Goal: Task Accomplishment & Management: Manage account settings

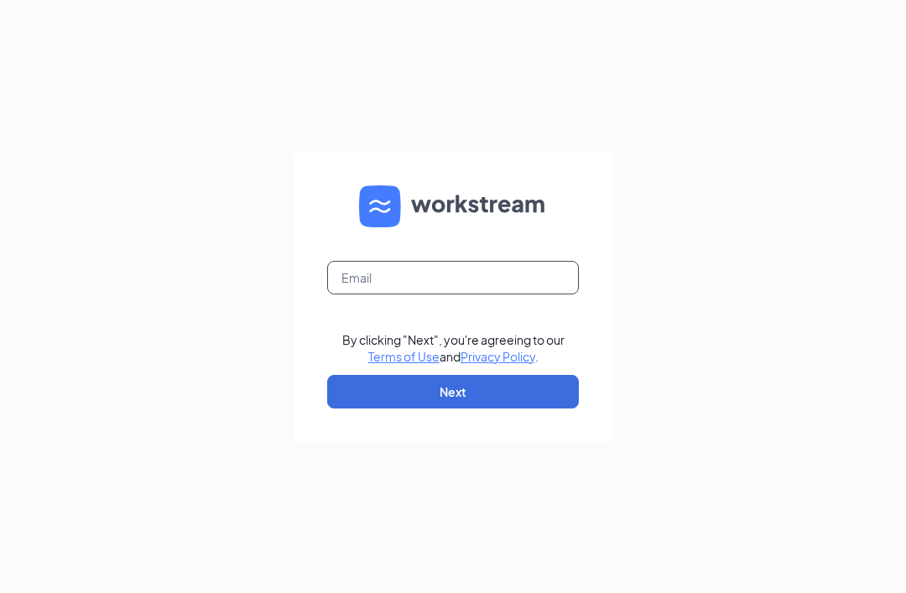
click at [435, 294] on input "text" at bounding box center [453, 278] width 252 height 34
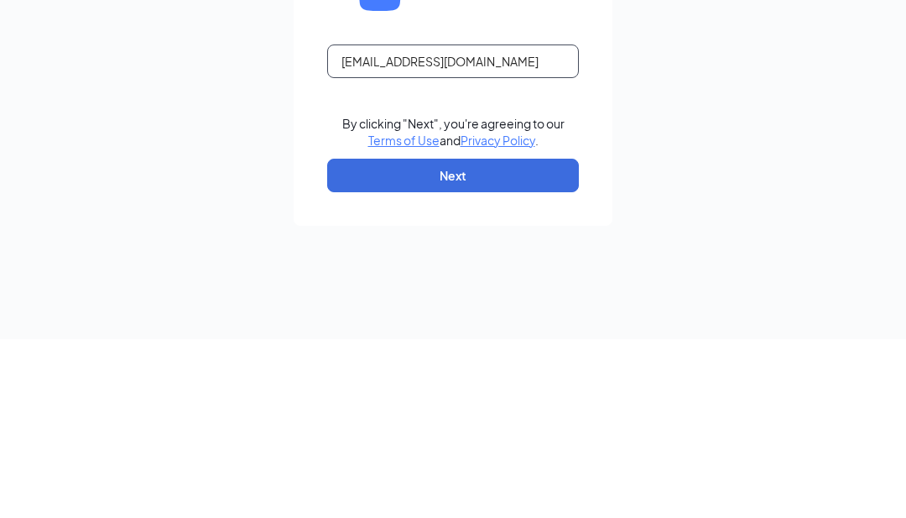
type input "053@unclejulios.com"
click at [493, 337] on button "Next" at bounding box center [453, 354] width 252 height 34
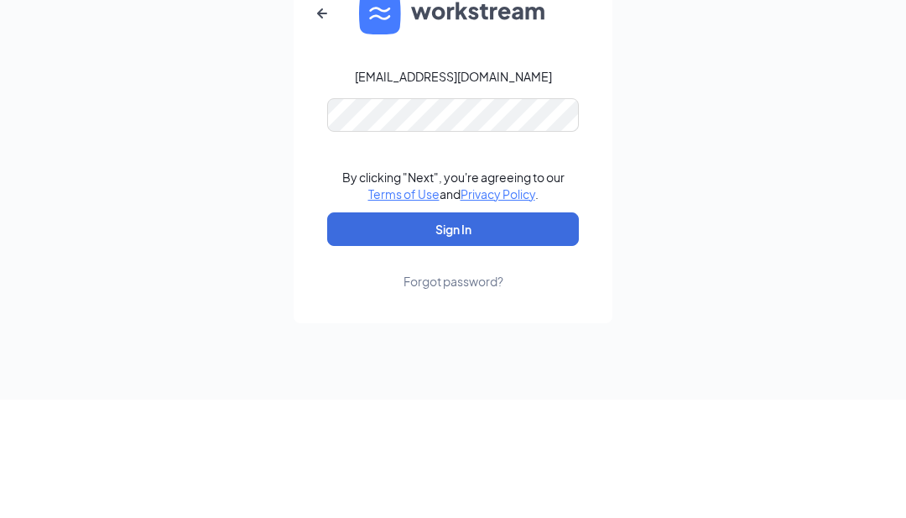
click at [518, 331] on button "Sign In" at bounding box center [453, 348] width 252 height 34
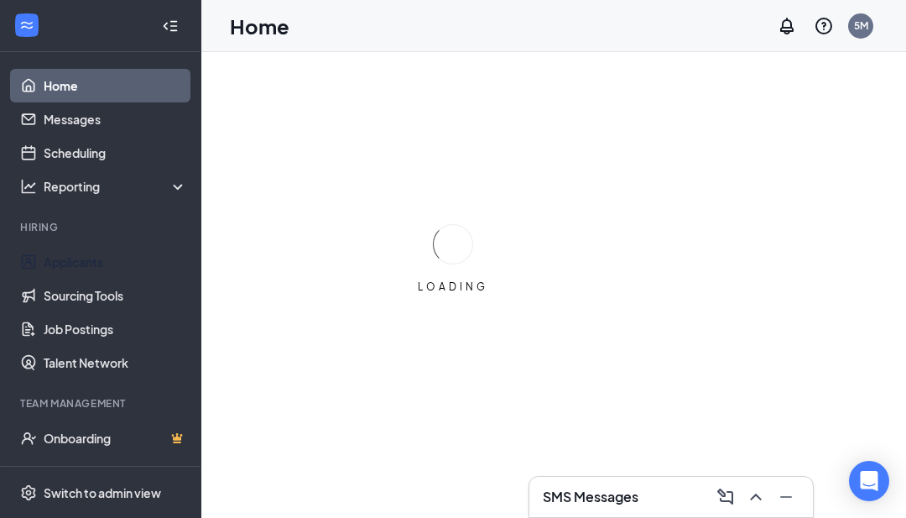
click at [103, 258] on link "Applicants" at bounding box center [115, 262] width 143 height 34
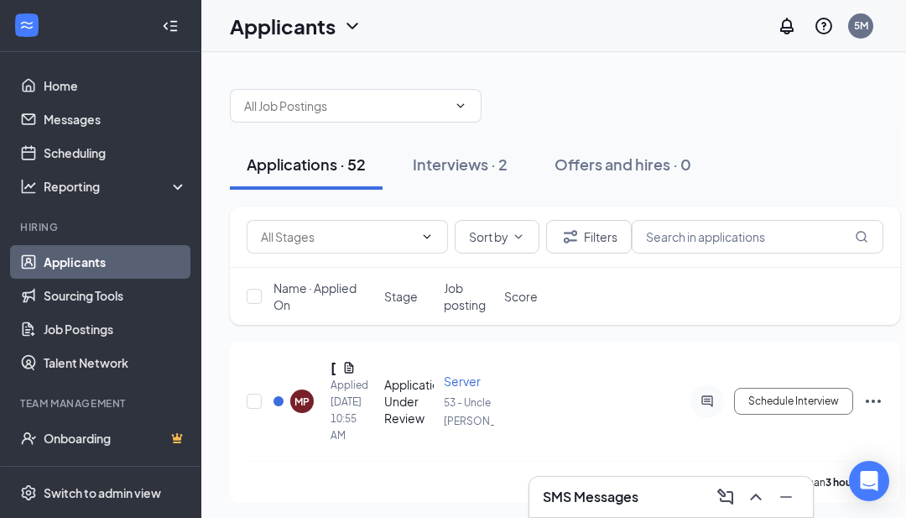
click at [345, 237] on input "text" at bounding box center [337, 236] width 153 height 18
click at [731, 240] on input "text" at bounding box center [758, 237] width 252 height 34
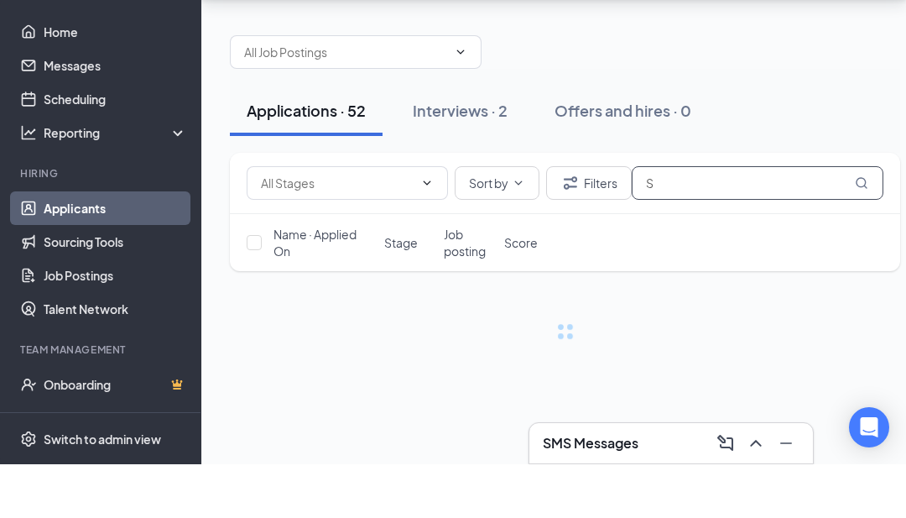
type input "Sw"
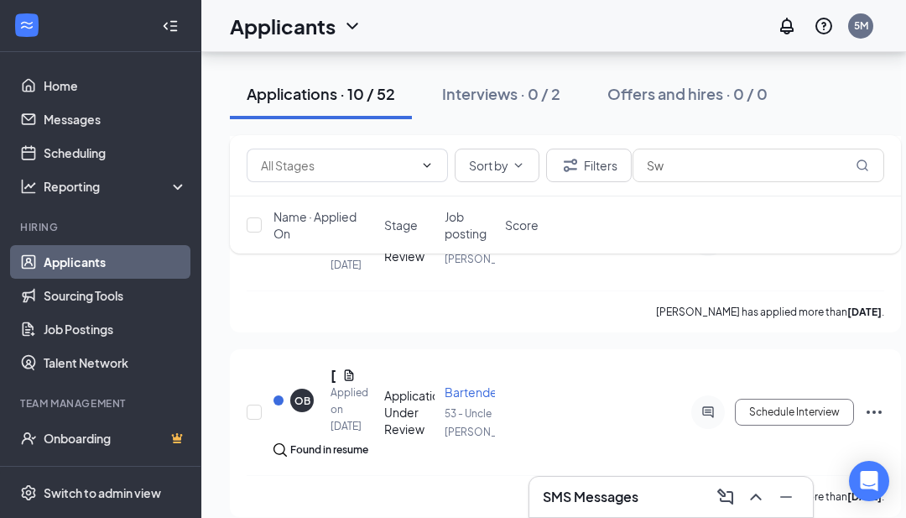
scroll to position [1445, 0]
click at [478, 227] on span "Server" at bounding box center [463, 219] width 37 height 15
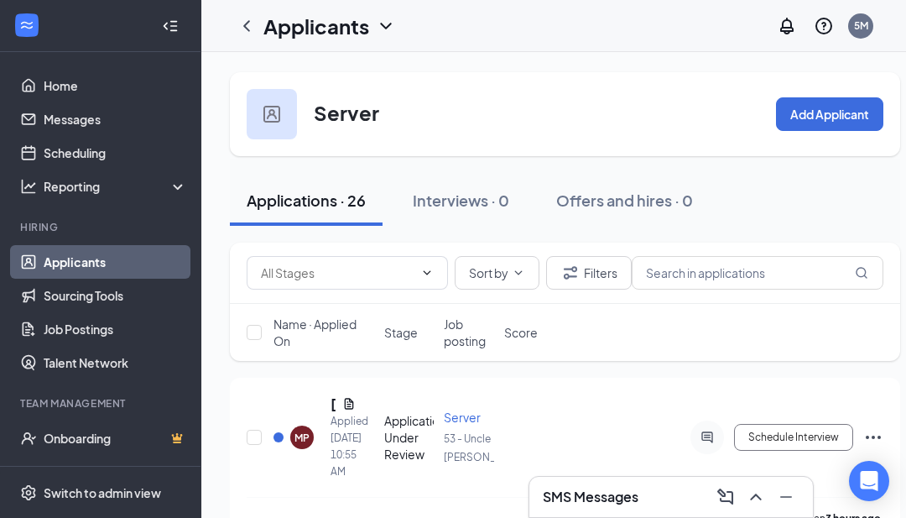
click at [795, 434] on button "Schedule Interview" at bounding box center [793, 437] width 119 height 27
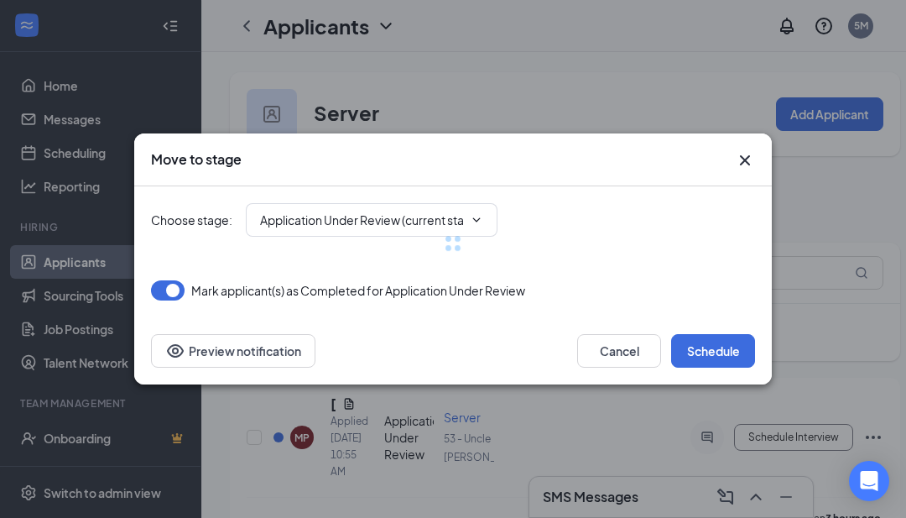
type input "Onsite Interview (next stage)"
click at [745, 170] on icon "Cross" at bounding box center [745, 160] width 20 height 20
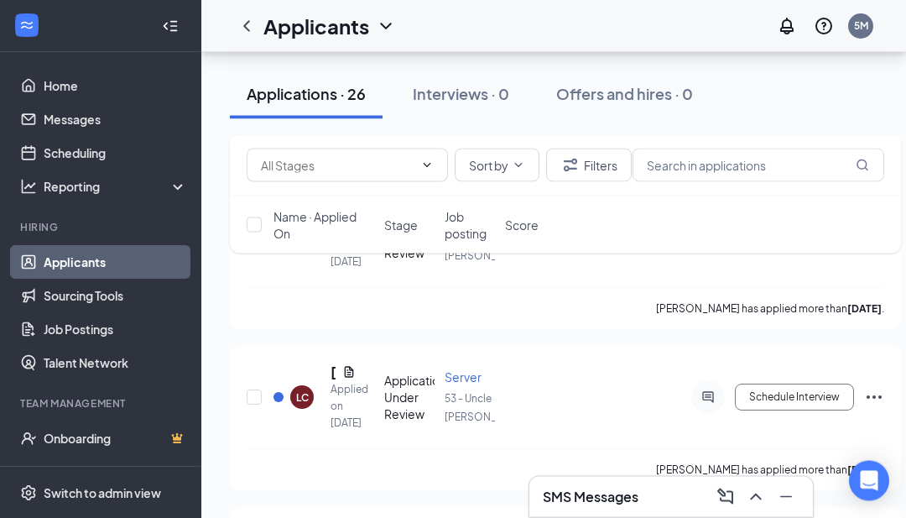
scroll to position [3110, 0]
click at [880, 76] on icon "Ellipses" at bounding box center [874, 73] width 15 height 3
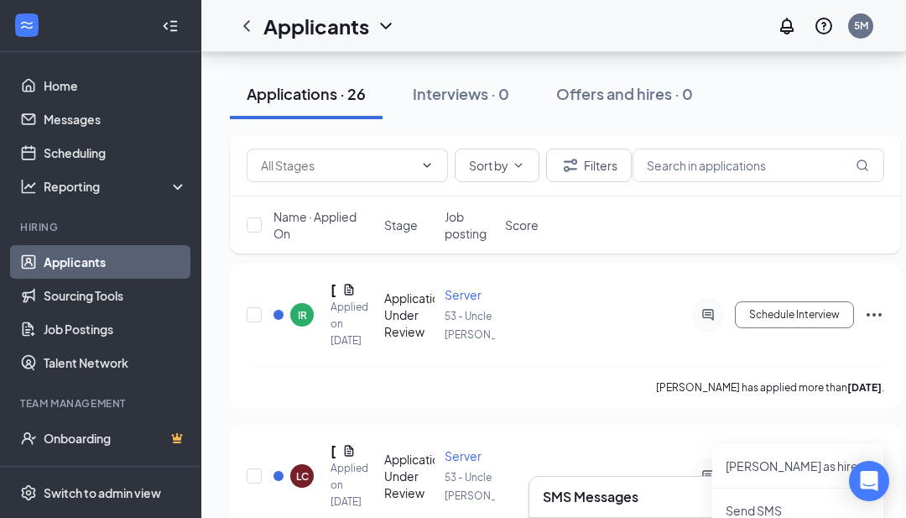
scroll to position [0, 23]
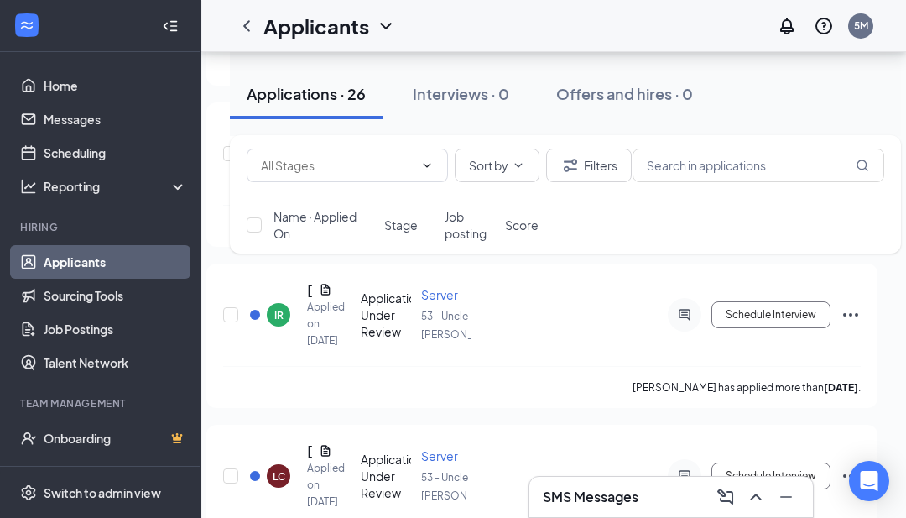
click at [450, 141] on span "Server" at bounding box center [439, 133] width 37 height 15
click at [274, 161] on div "IS" at bounding box center [278, 154] width 9 height 14
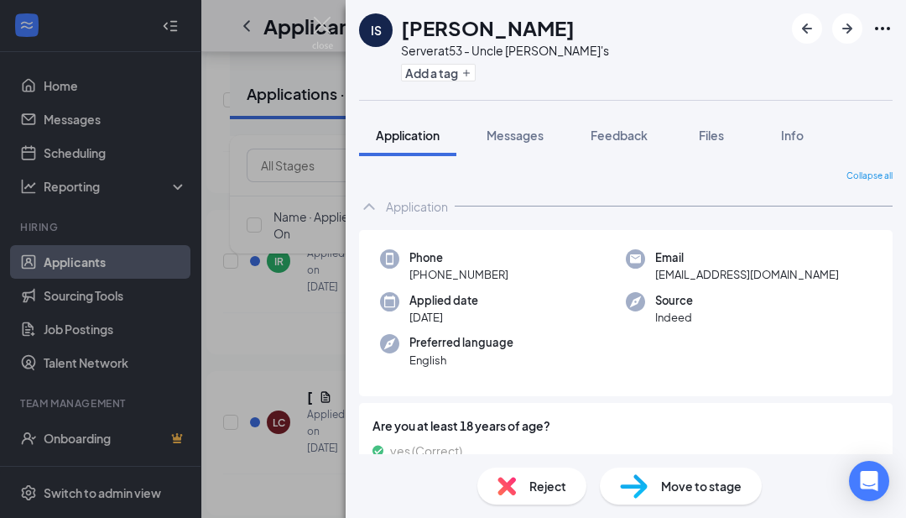
click at [515, 136] on span "Messages" at bounding box center [515, 135] width 57 height 15
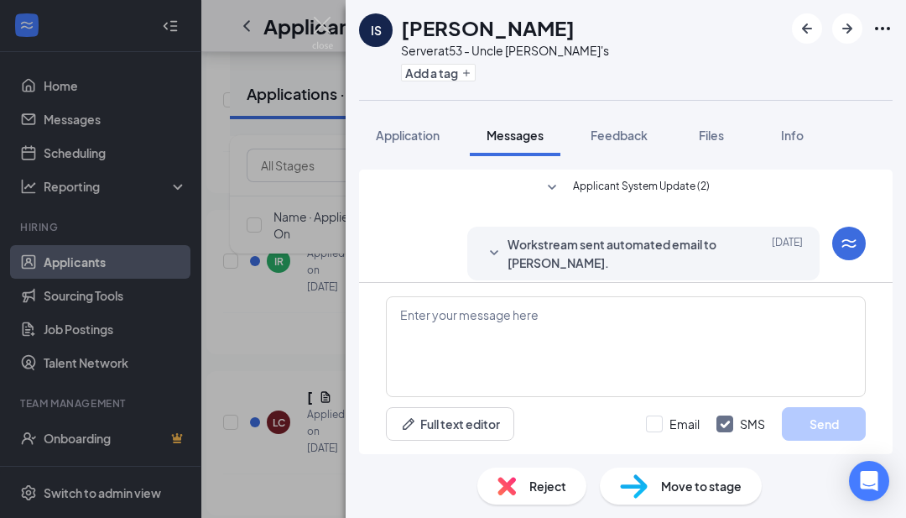
scroll to position [54, 0]
click at [716, 128] on span "Files" at bounding box center [711, 135] width 25 height 15
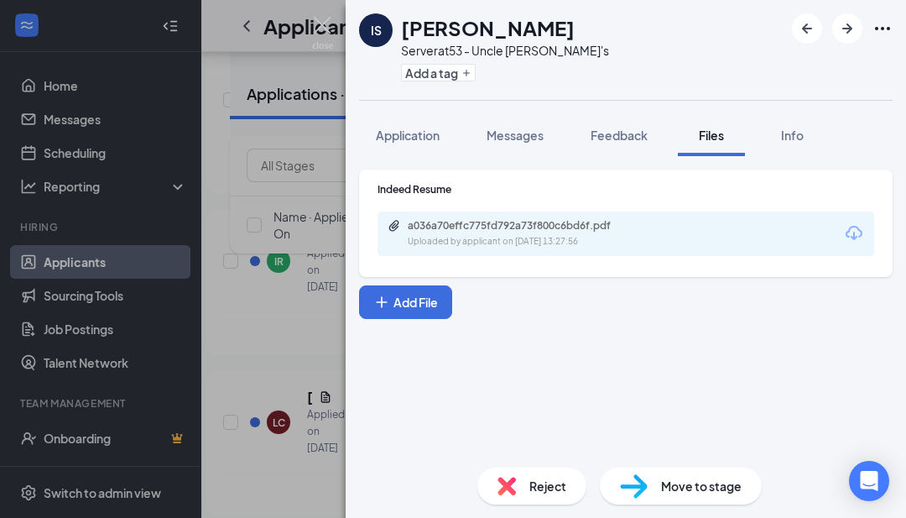
click at [424, 114] on button "Application" at bounding box center [407, 135] width 97 height 42
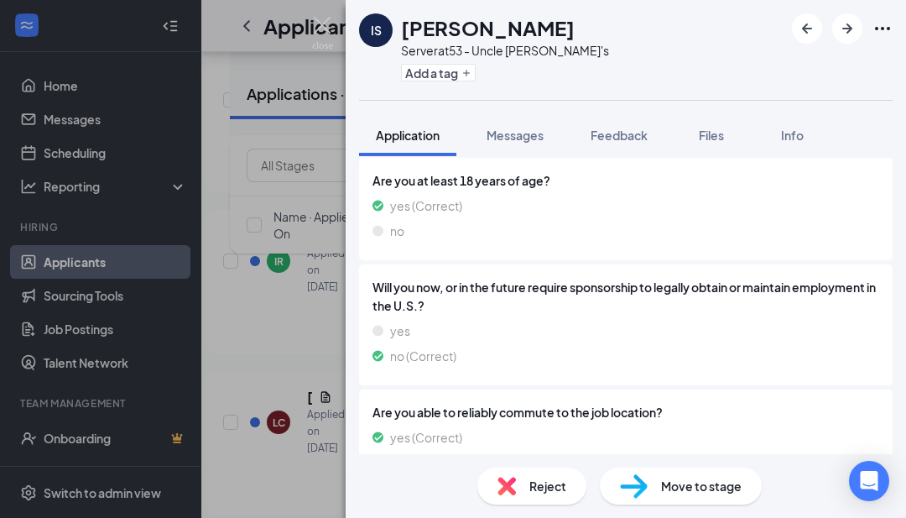
click at [685, 495] on span "Move to stage" at bounding box center [701, 486] width 81 height 18
type input "Onsite Interview (next stage)"
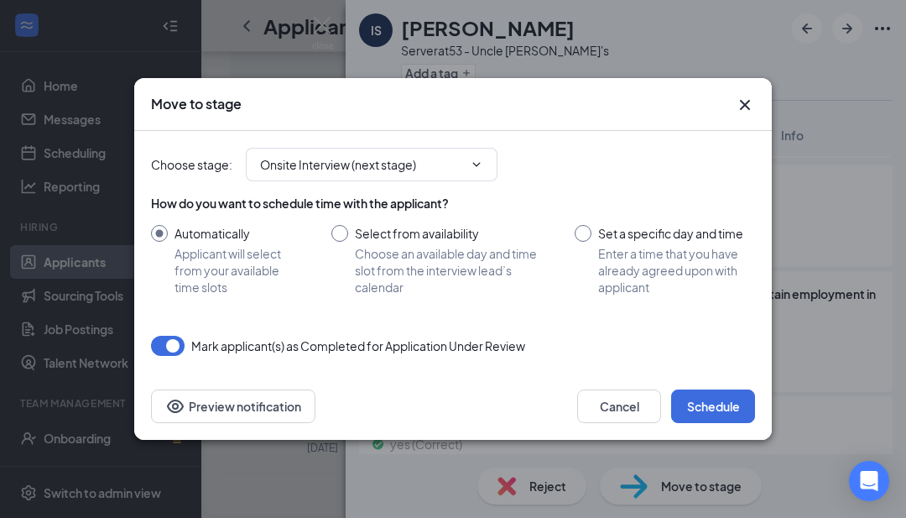
click at [710, 423] on button "Schedule" at bounding box center [713, 406] width 84 height 34
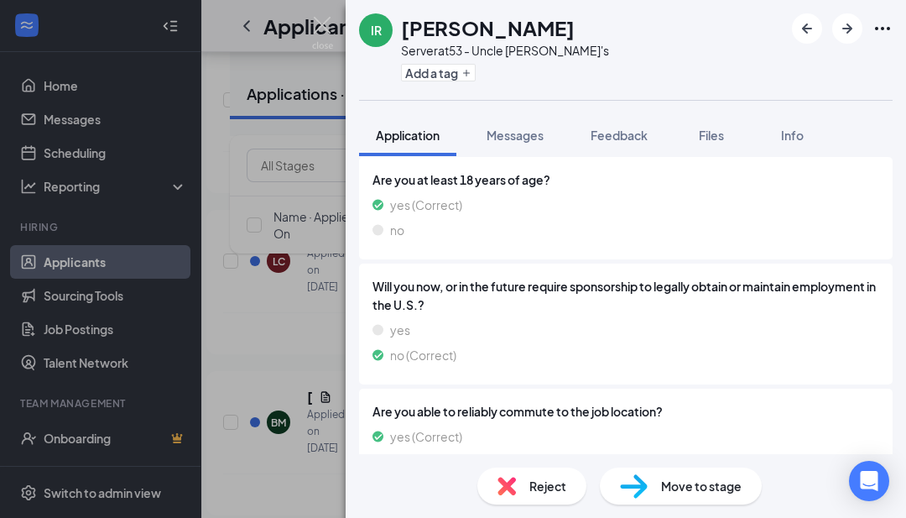
scroll to position [245, 0]
click at [703, 504] on div "Move to stage" at bounding box center [681, 485] width 162 height 37
type input "Onsite Interview (next stage)"
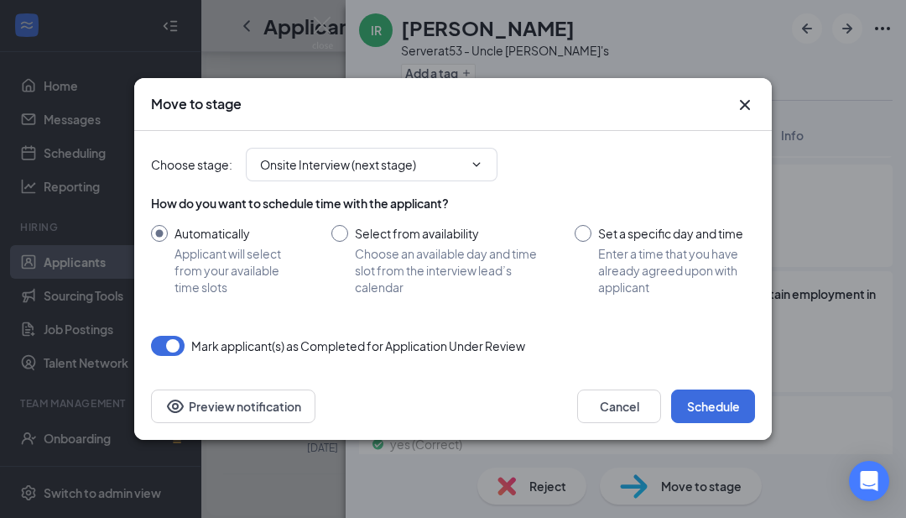
click at [752, 115] on icon "Cross" at bounding box center [745, 105] width 20 height 20
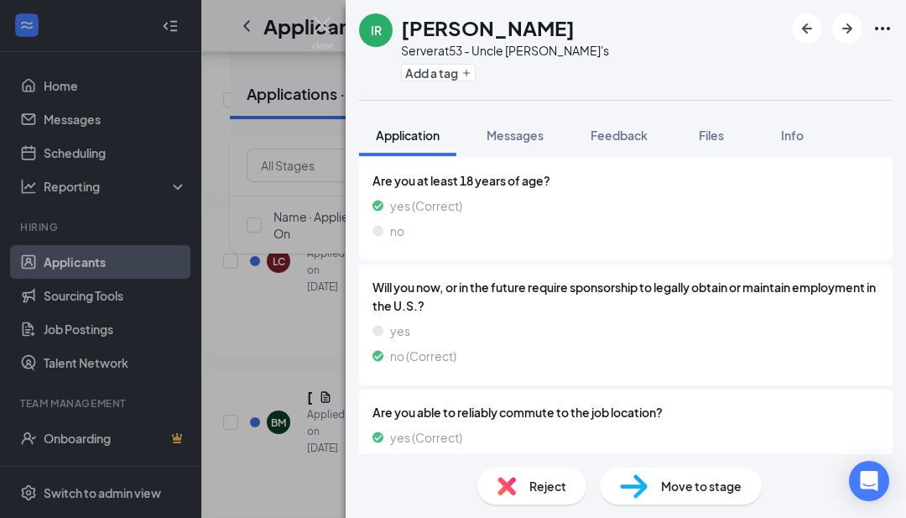
scroll to position [54, 0]
click at [716, 495] on span "Move to stage" at bounding box center [701, 486] width 81 height 18
type input "Onsite Interview (next stage)"
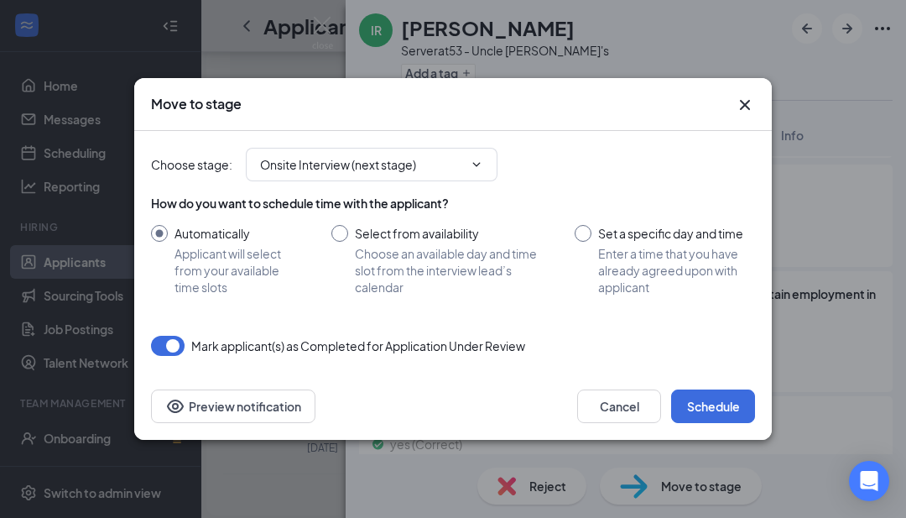
click at [623, 423] on button "Cancel" at bounding box center [619, 406] width 84 height 34
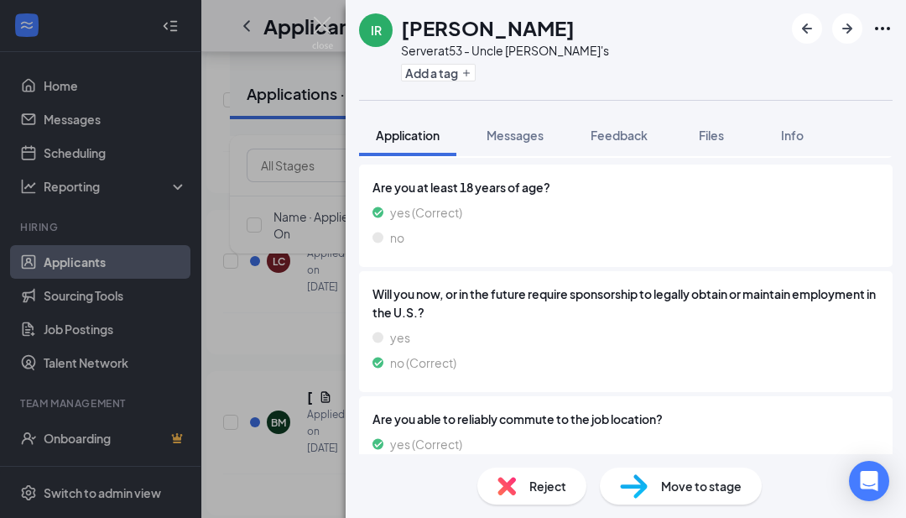
click at [277, 237] on div "IR [PERSON_NAME] Server at 53 - Uncle [PERSON_NAME]'s Add a tag Application Mes…" at bounding box center [453, 259] width 906 height 518
